Goal: Find specific page/section: Find specific page/section

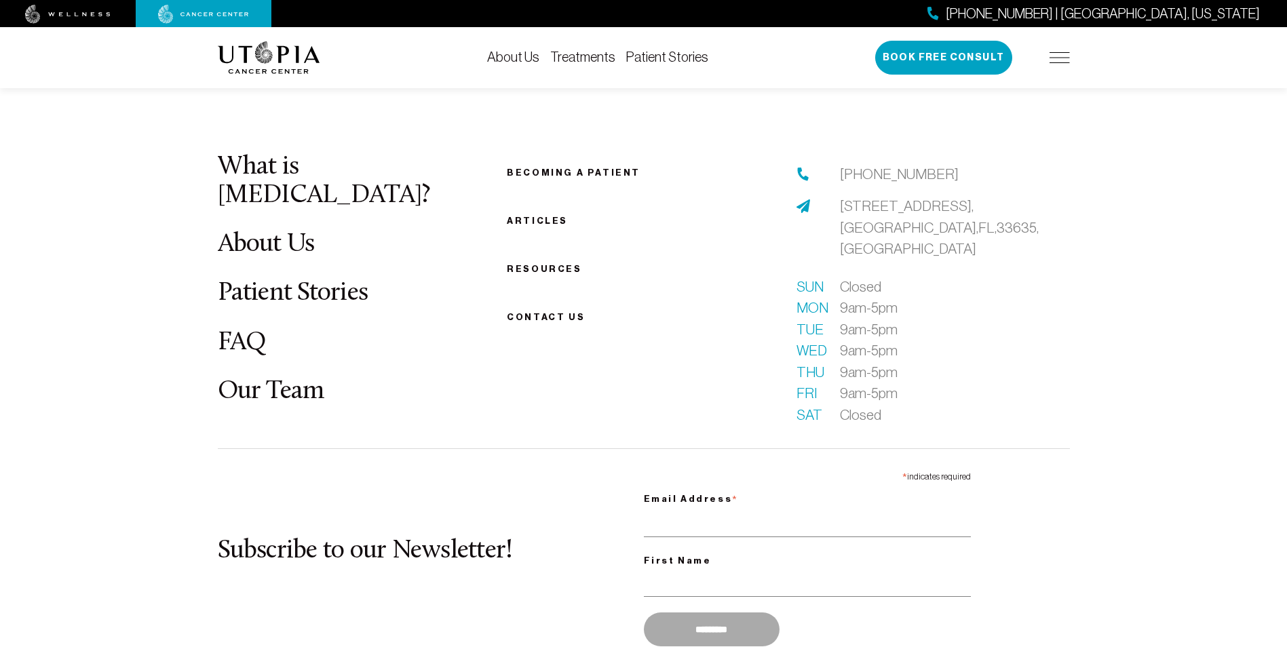
scroll to position [1017, 0]
